Goal: Task Accomplishment & Management: Use online tool/utility

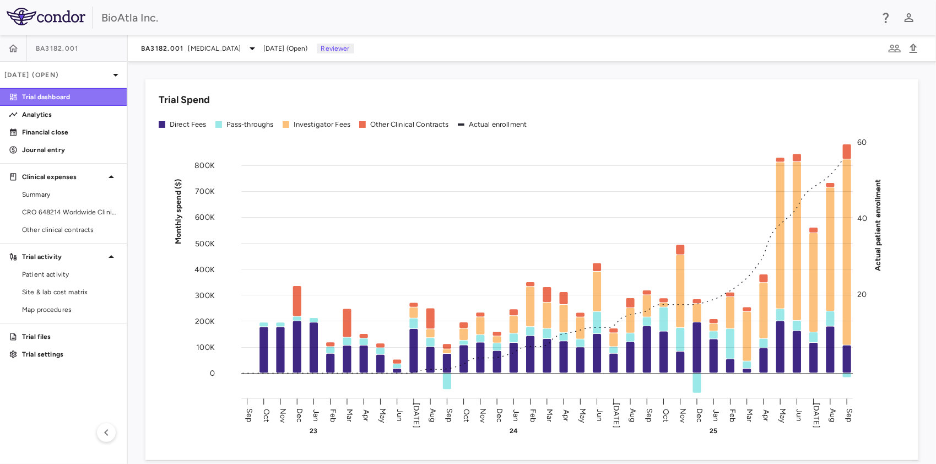
click at [57, 101] on p "Trial dashboard" at bounding box center [70, 97] width 96 height 10
click at [41, 123] on div "Financial close" at bounding box center [63, 132] width 127 height 18
click at [46, 112] on p "Analytics" at bounding box center [70, 115] width 96 height 10
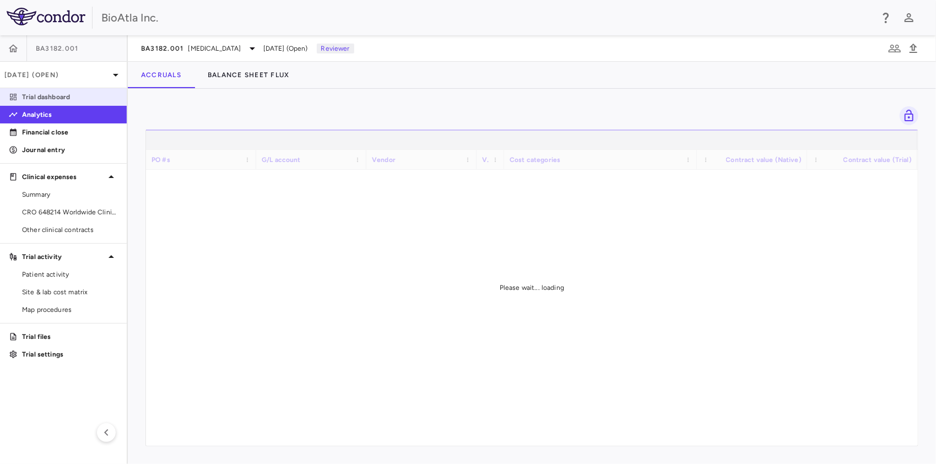
click at [60, 101] on p "Trial dashboard" at bounding box center [70, 97] width 96 height 10
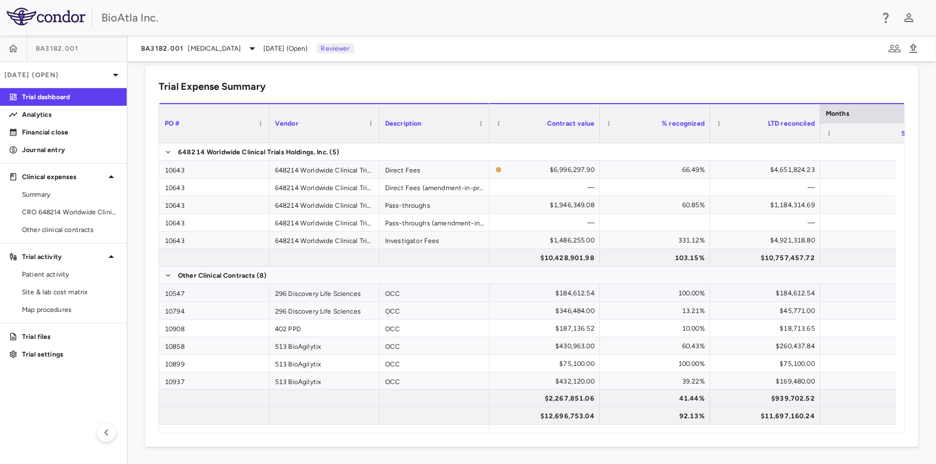
scroll to position [716, 0]
click at [67, 128] on p "Financial close" at bounding box center [70, 132] width 96 height 10
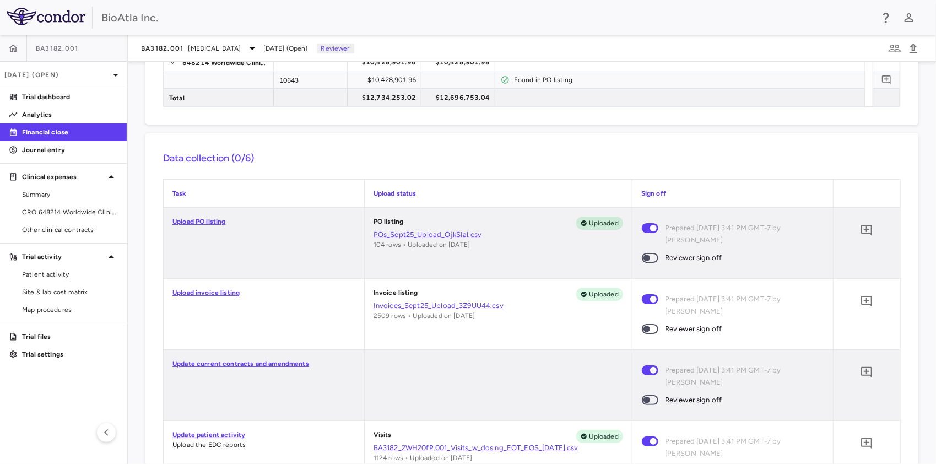
scroll to position [331, 0]
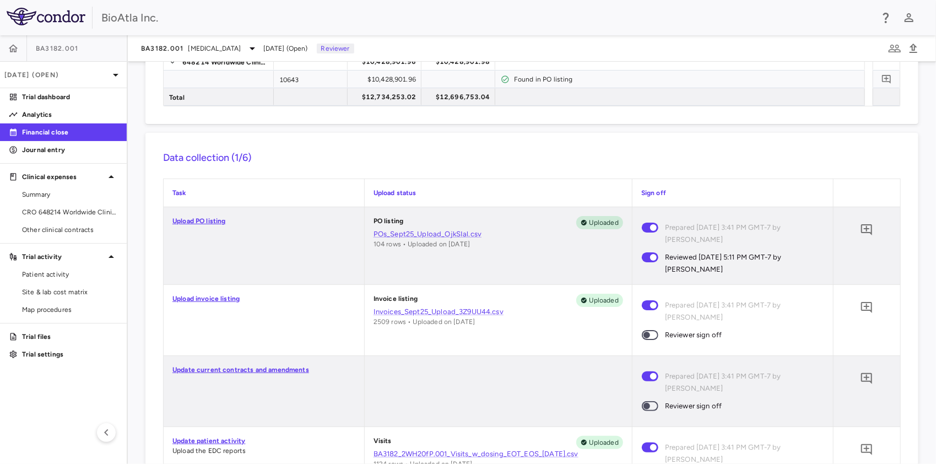
click at [649, 327] on span at bounding box center [650, 334] width 30 height 23
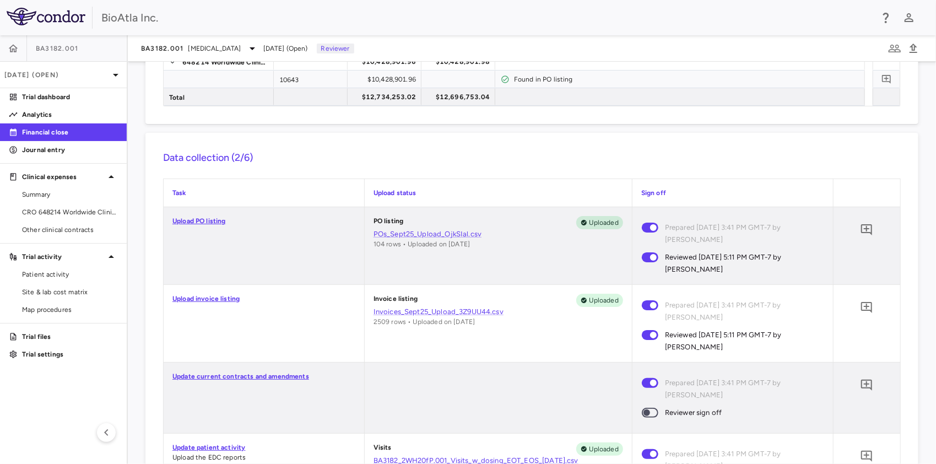
click at [644, 408] on span at bounding box center [650, 413] width 17 height 10
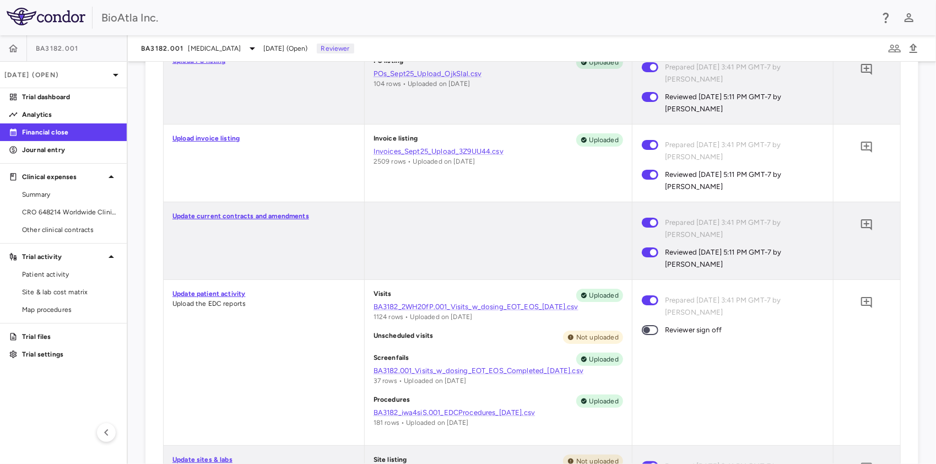
scroll to position [496, 0]
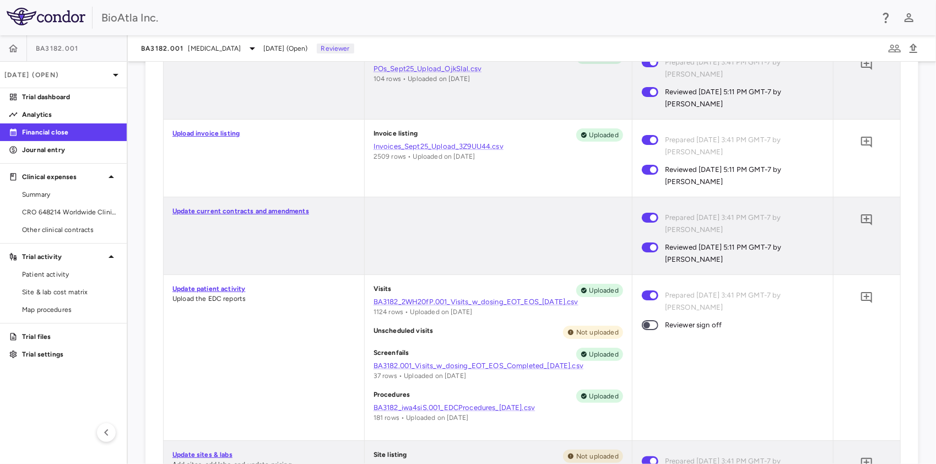
click at [648, 331] on span at bounding box center [650, 325] width 30 height 23
click at [645, 321] on span at bounding box center [650, 325] width 17 height 10
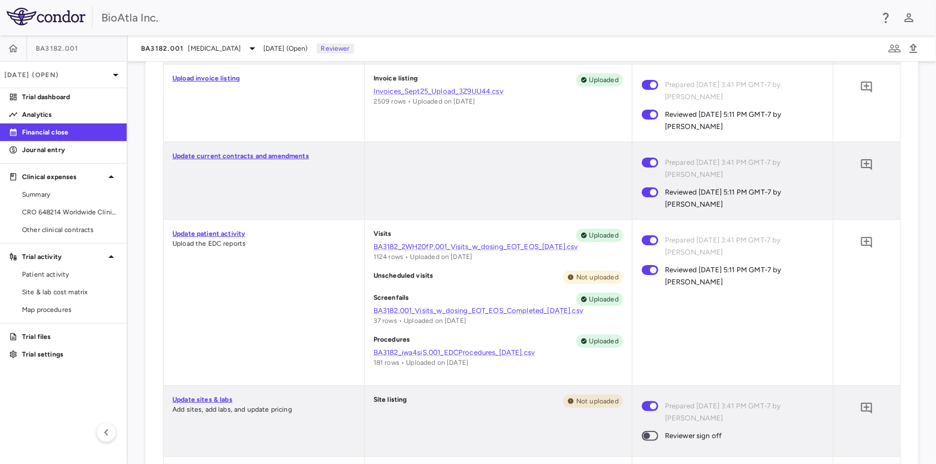
scroll to position [716, 0]
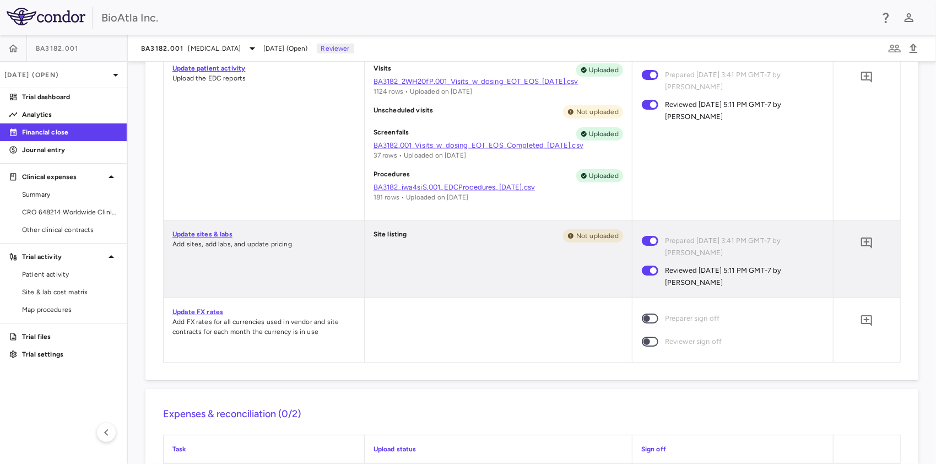
click at [646, 311] on span at bounding box center [650, 318] width 30 height 23
click at [648, 344] on span at bounding box center [650, 342] width 17 height 10
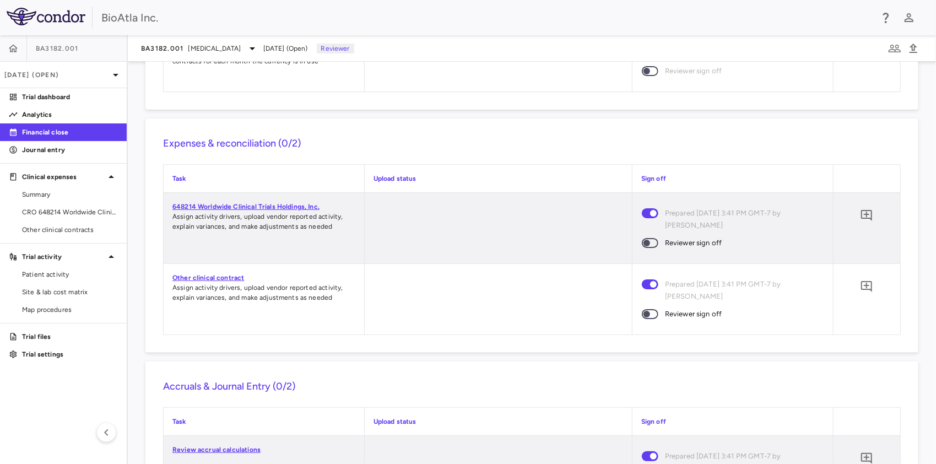
scroll to position [992, 0]
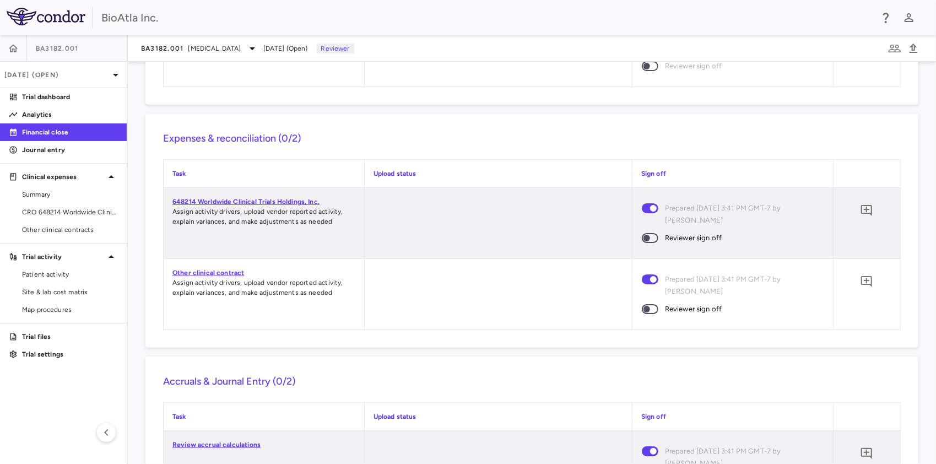
drag, startPoint x: 644, startPoint y: 245, endPoint x: 646, endPoint y: 263, distance: 18.9
click at [644, 244] on span at bounding box center [650, 237] width 30 height 23
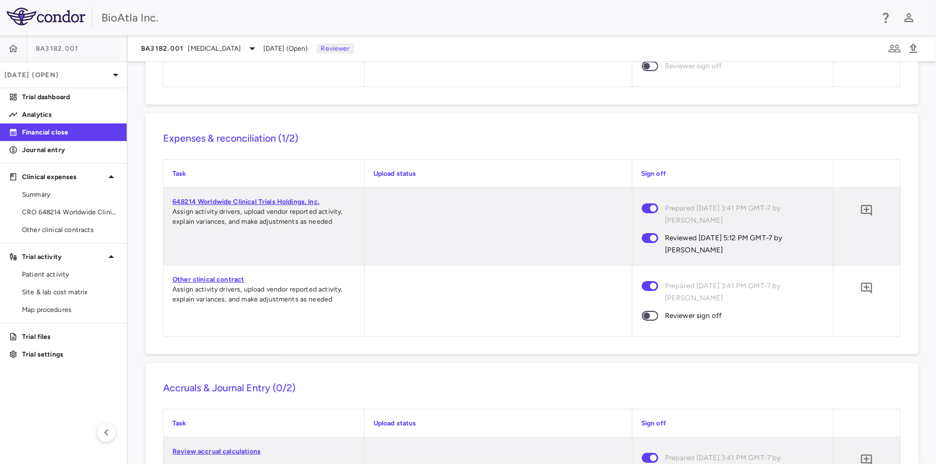
scroll to position [1143, 0]
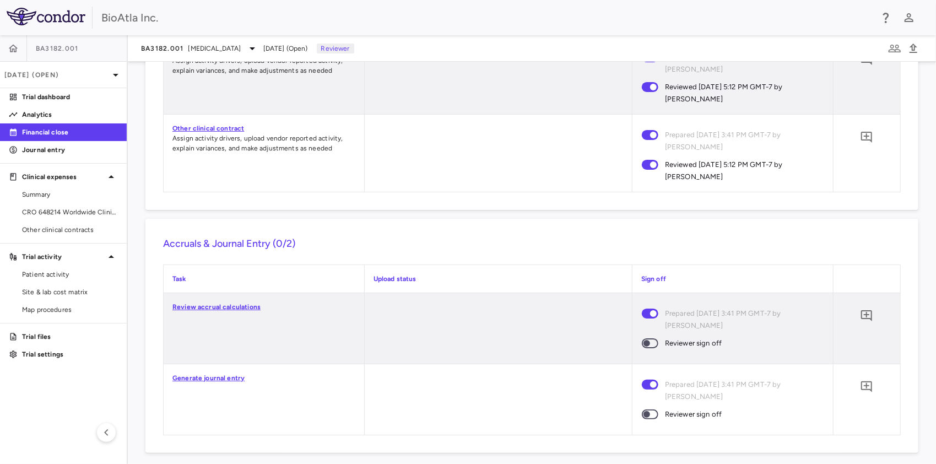
click at [647, 414] on span at bounding box center [650, 414] width 30 height 23
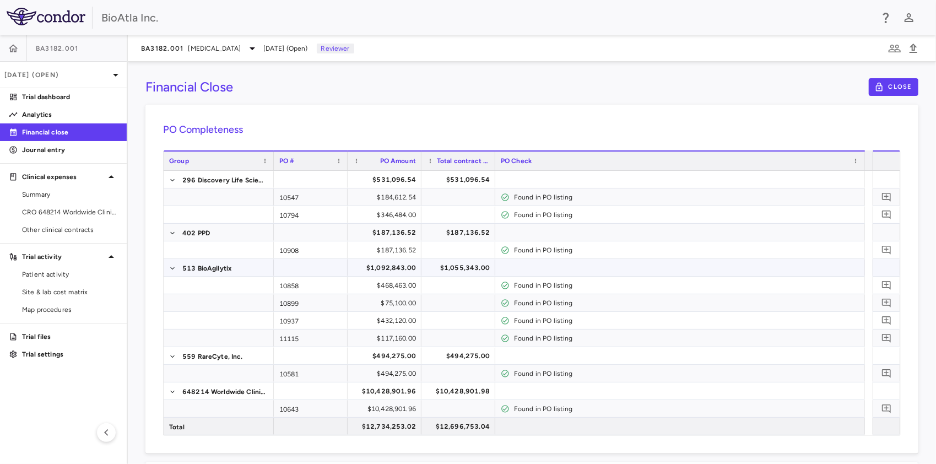
scroll to position [0, 0]
click at [910, 18] on icon "button" at bounding box center [908, 17] width 13 height 13
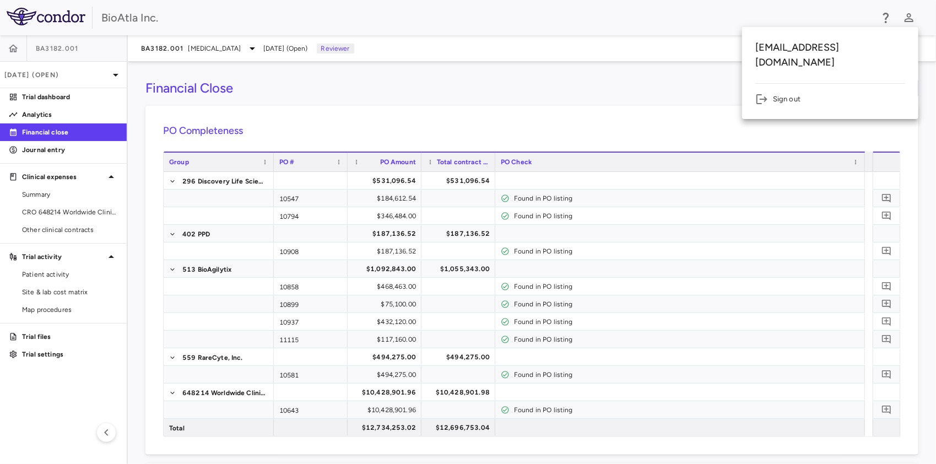
click at [782, 93] on li "Sign out" at bounding box center [830, 99] width 150 height 13
